Goal: Information Seeking & Learning: Learn about a topic

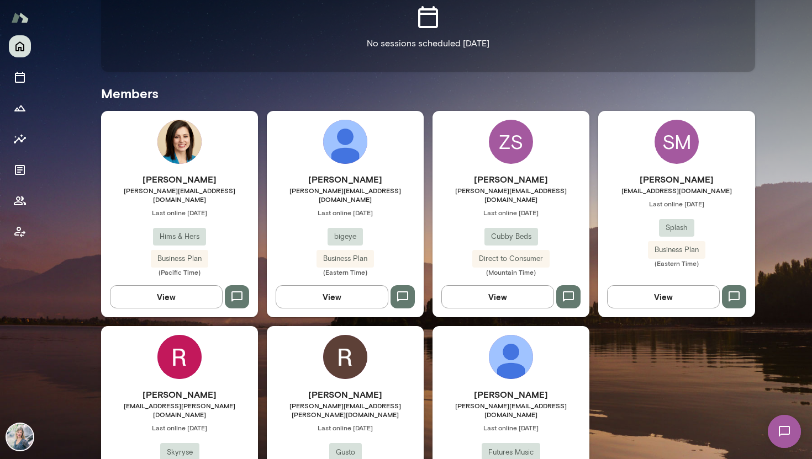
scroll to position [329, 0]
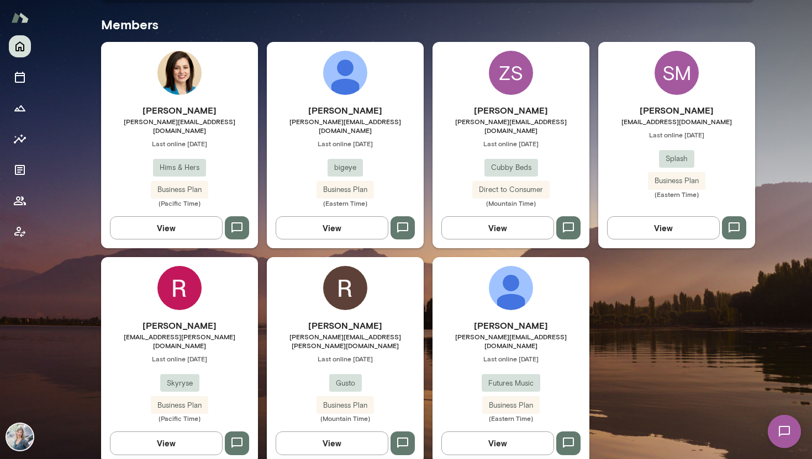
click at [181, 288] on img at bounding box center [179, 288] width 44 height 44
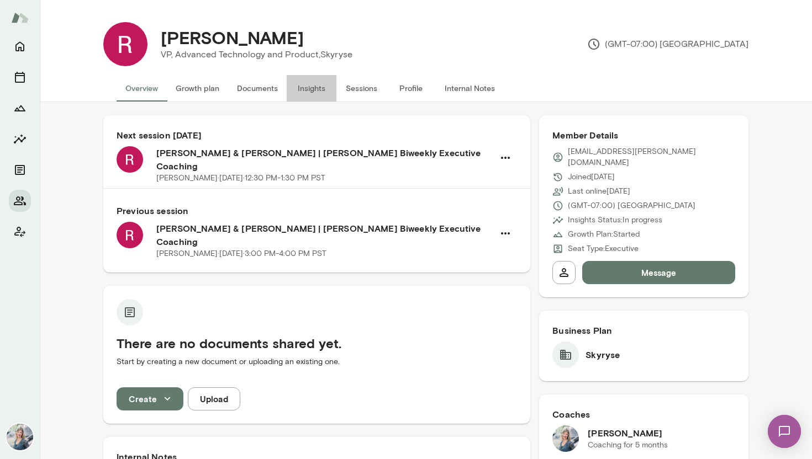
click at [314, 90] on button "Insights" at bounding box center [312, 88] width 50 height 27
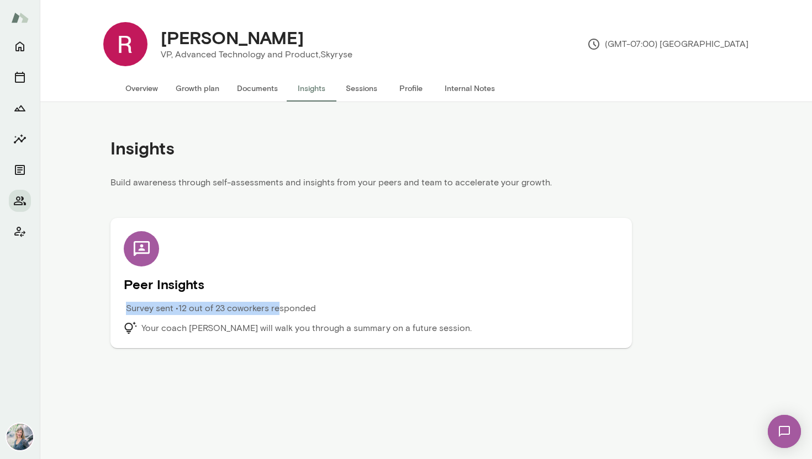
drag, startPoint x: 345, startPoint y: 310, endPoint x: 278, endPoint y: 310, distance: 66.8
click at [278, 310] on div "Survey sent • 12 out of 23 coworkers responded" at bounding box center [309, 312] width 371 height 20
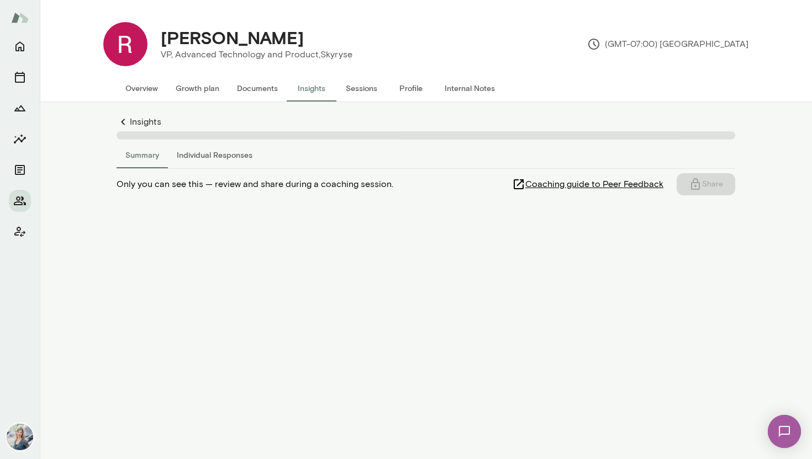
drag, startPoint x: 278, startPoint y: 310, endPoint x: 321, endPoint y: 318, distance: 43.2
click at [321, 318] on main "[PERSON_NAME] VP, Advanced Technology and Product, Skyryse (GMT-07:00) Los Ange…" at bounding box center [426, 229] width 772 height 459
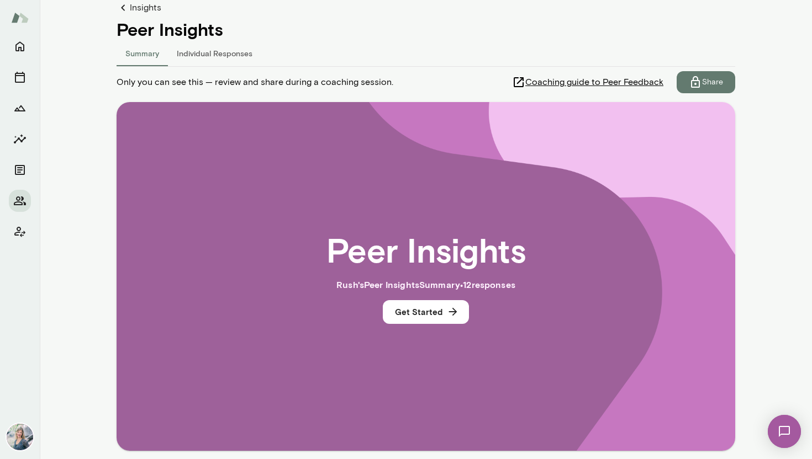
scroll to position [94, 0]
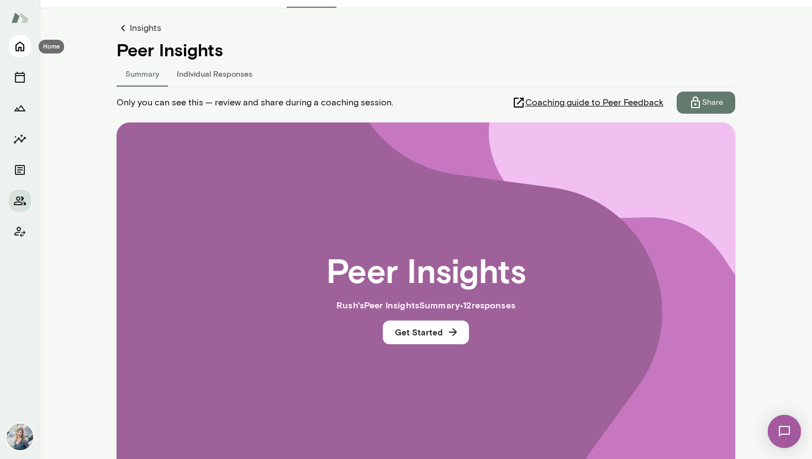
click at [20, 48] on icon "Home" at bounding box center [19, 47] width 9 height 10
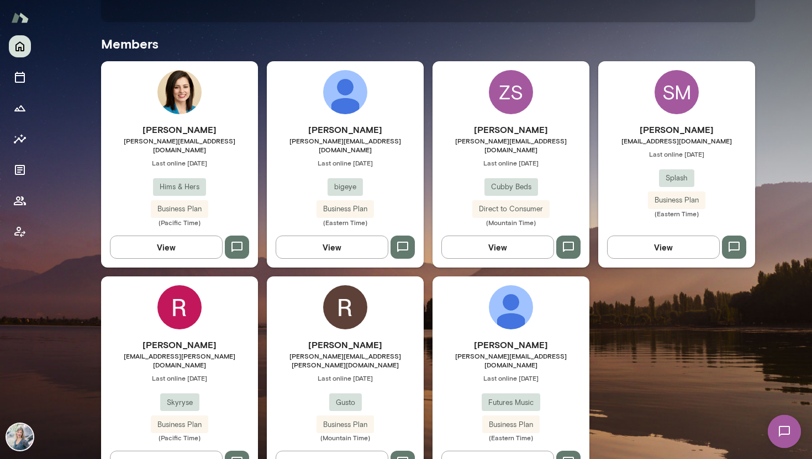
scroll to position [329, 0]
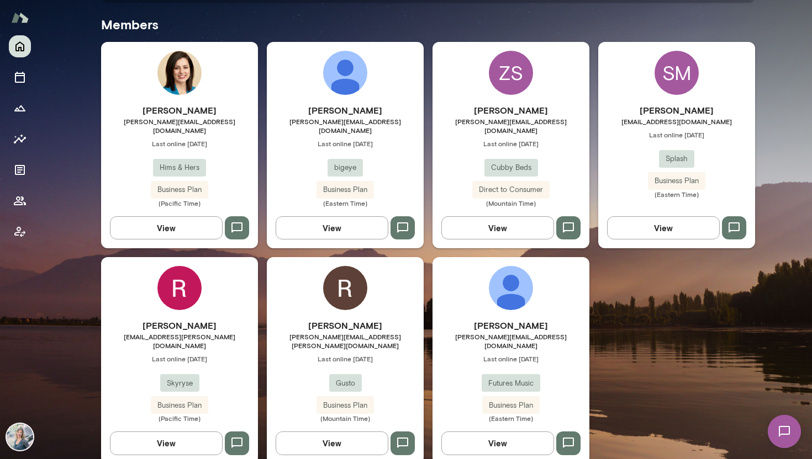
click at [234, 437] on icon "button" at bounding box center [236, 443] width 13 height 13
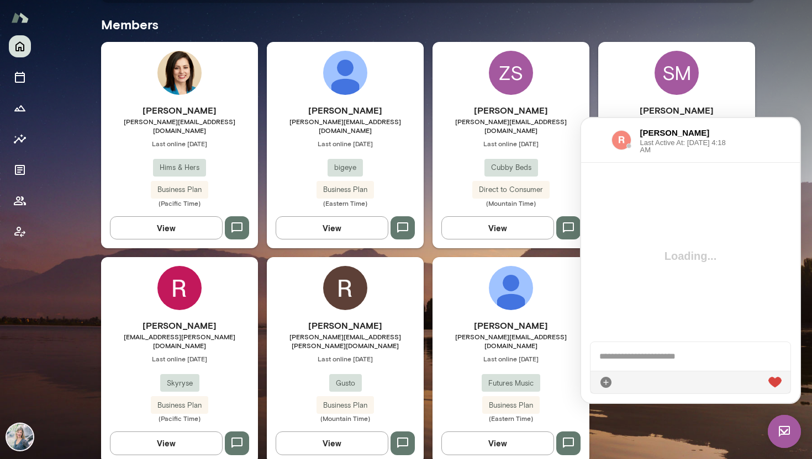
scroll to position [0, 0]
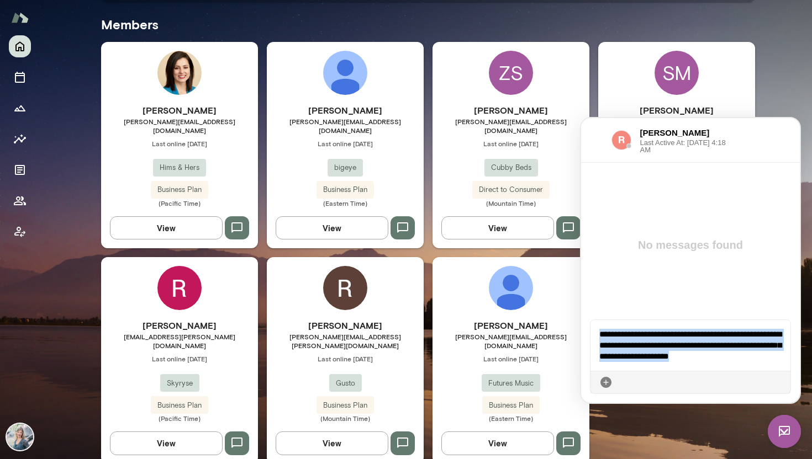
drag, startPoint x: 736, startPoint y: 360, endPoint x: 603, endPoint y: 326, distance: 137.4
click at [603, 326] on div "**********" at bounding box center [690, 345] width 200 height 51
copy div "**********"
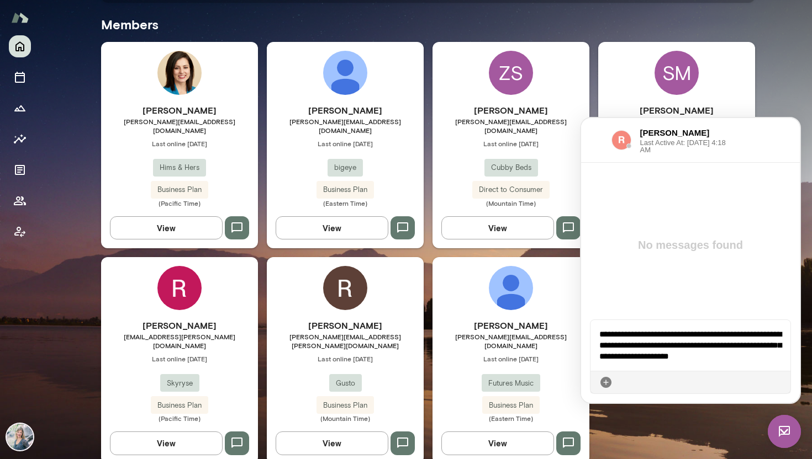
click at [781, 383] on icon at bounding box center [781, 383] width 0 height 0
